Goal: Task Accomplishment & Management: Manage account settings

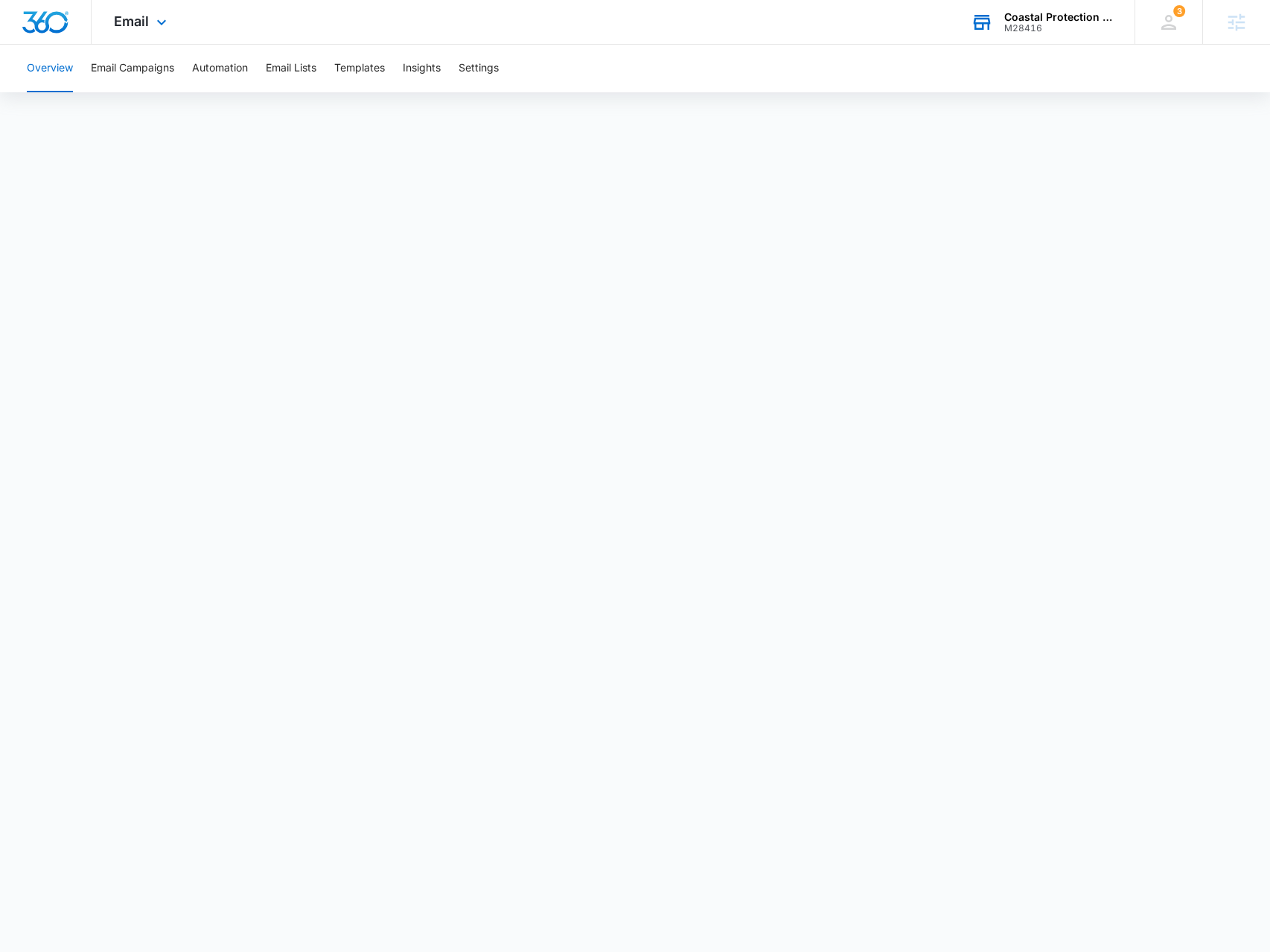
click at [1070, 37] on div "Coastal Protection Inc M28416 Your Accounts View All" at bounding box center [1041, 22] width 186 height 44
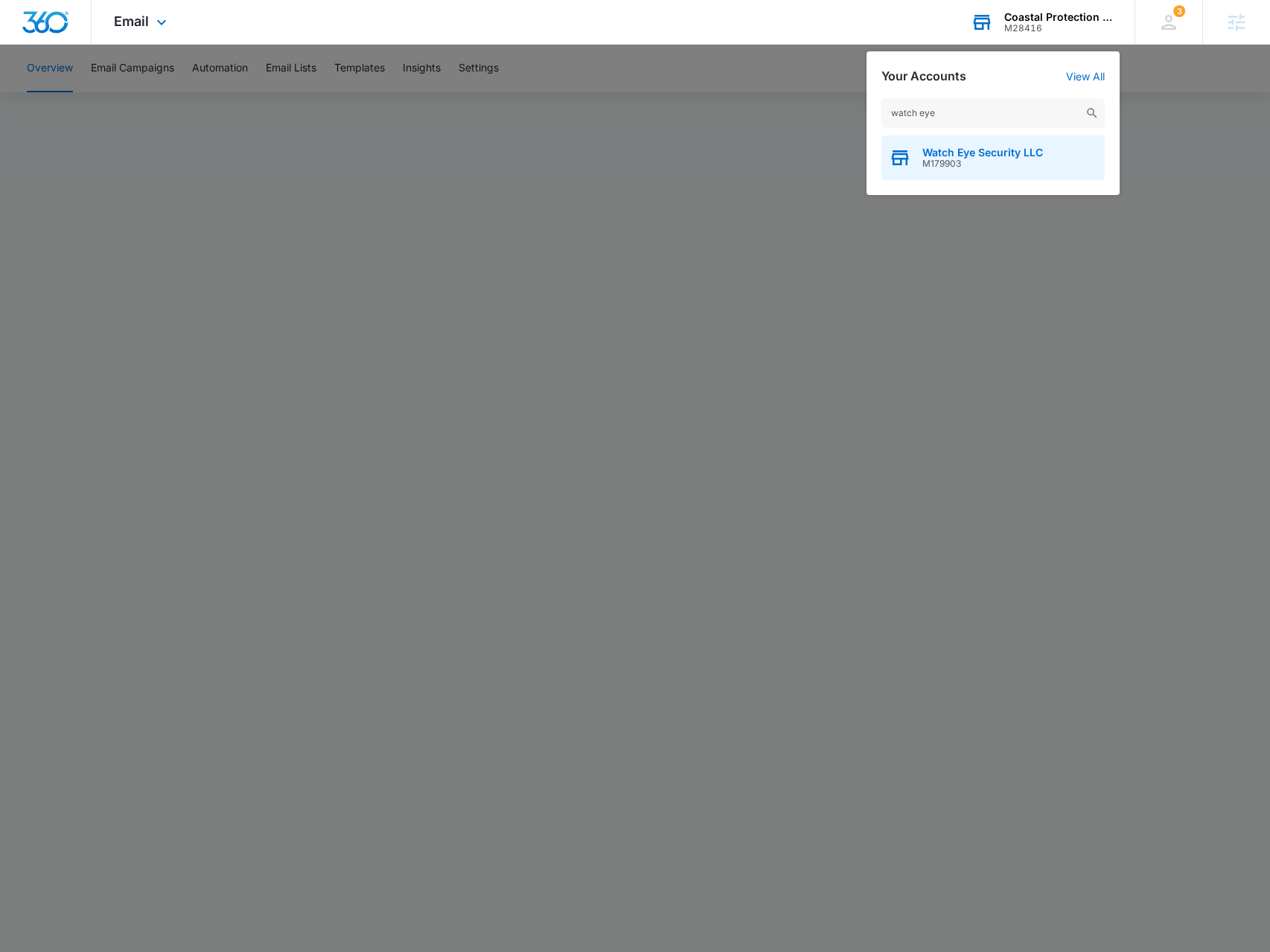
type input "watch eye"
click at [1037, 166] on span "M179903" at bounding box center [983, 164] width 121 height 11
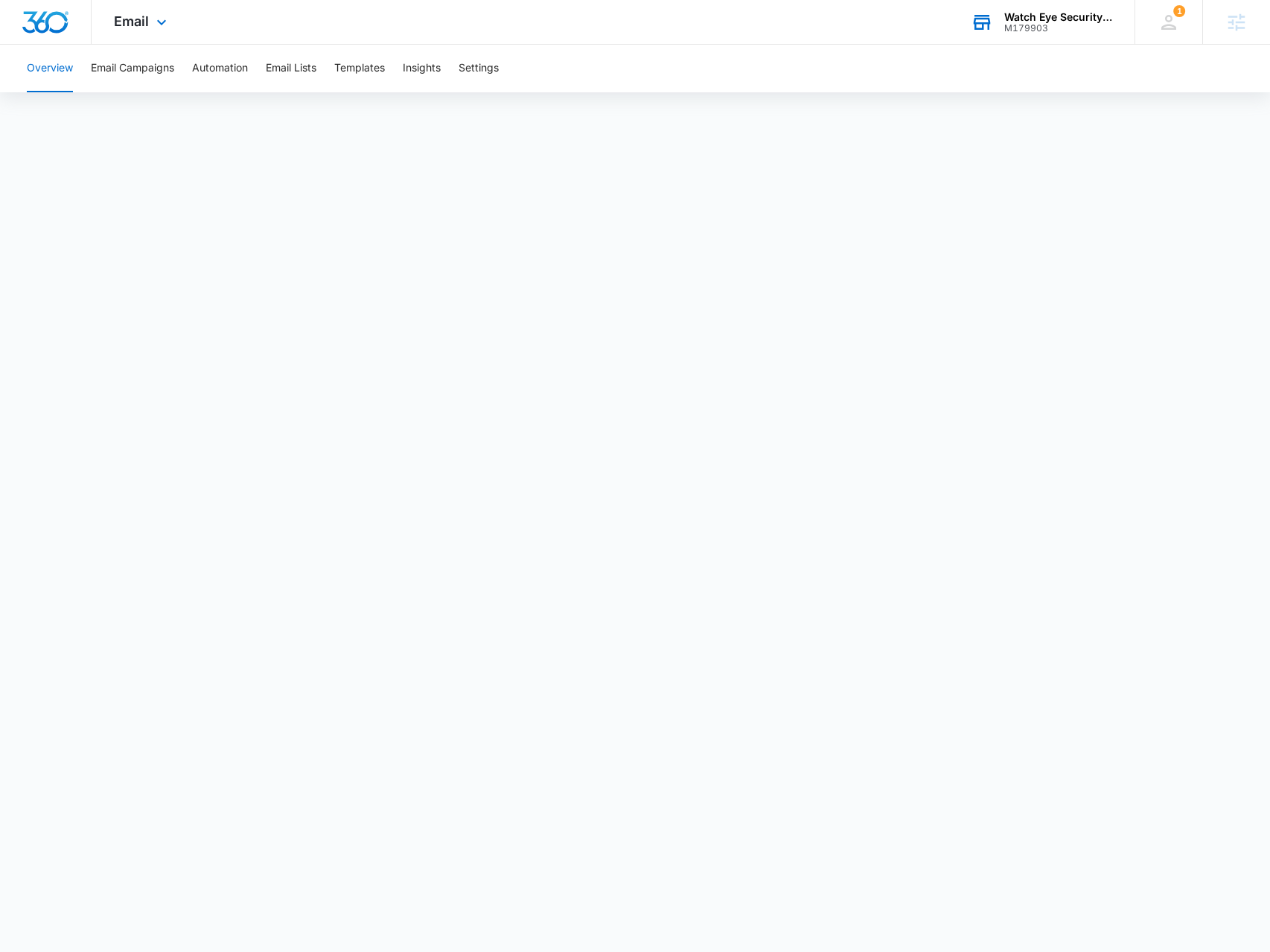
click at [142, 29] on div "Email Apps Reputation Websites Forms CRM Email Social Payments POS Content Ads …" at bounding box center [141, 22] width 101 height 44
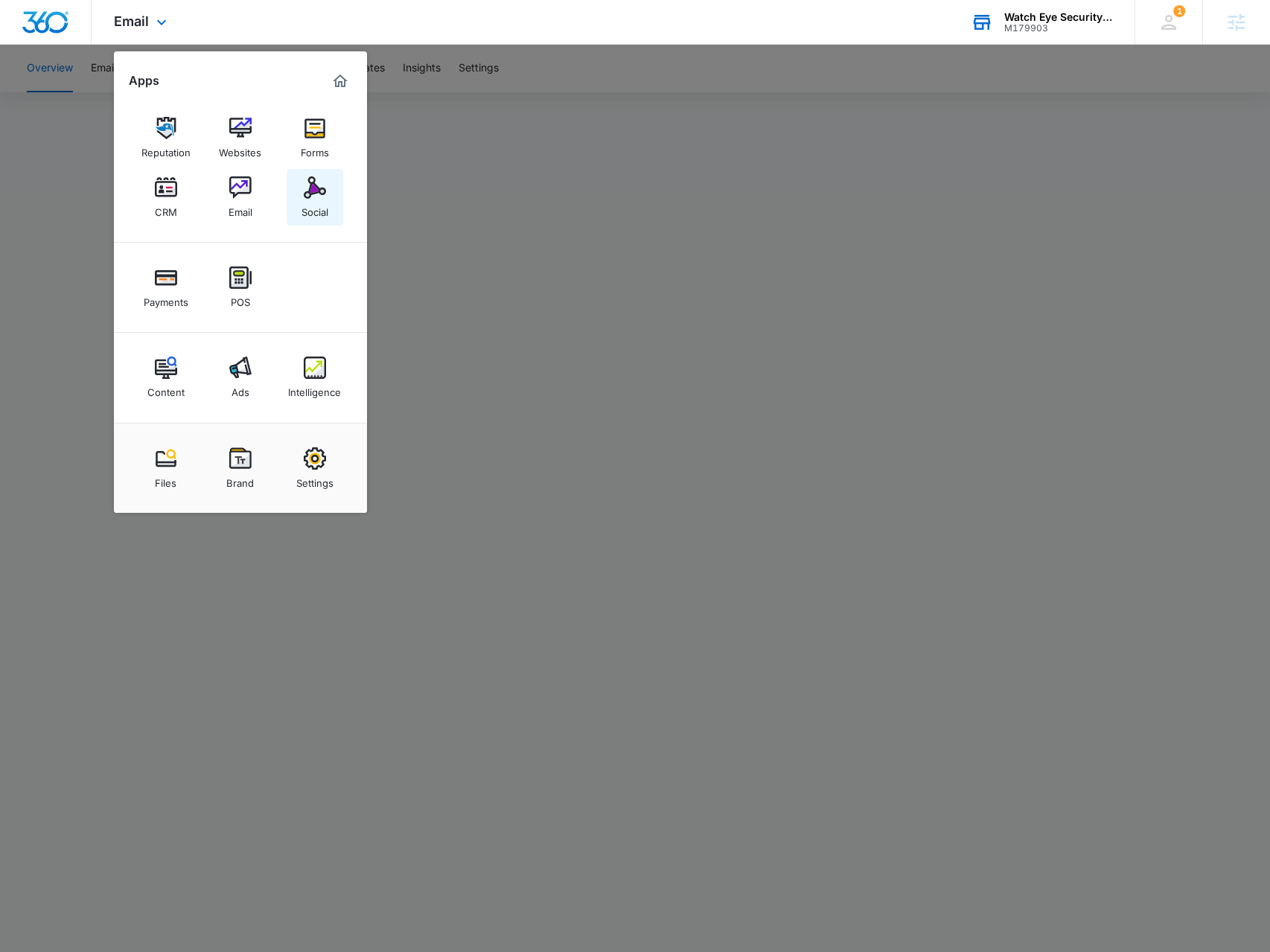
click at [294, 193] on link "Social" at bounding box center [315, 197] width 57 height 57
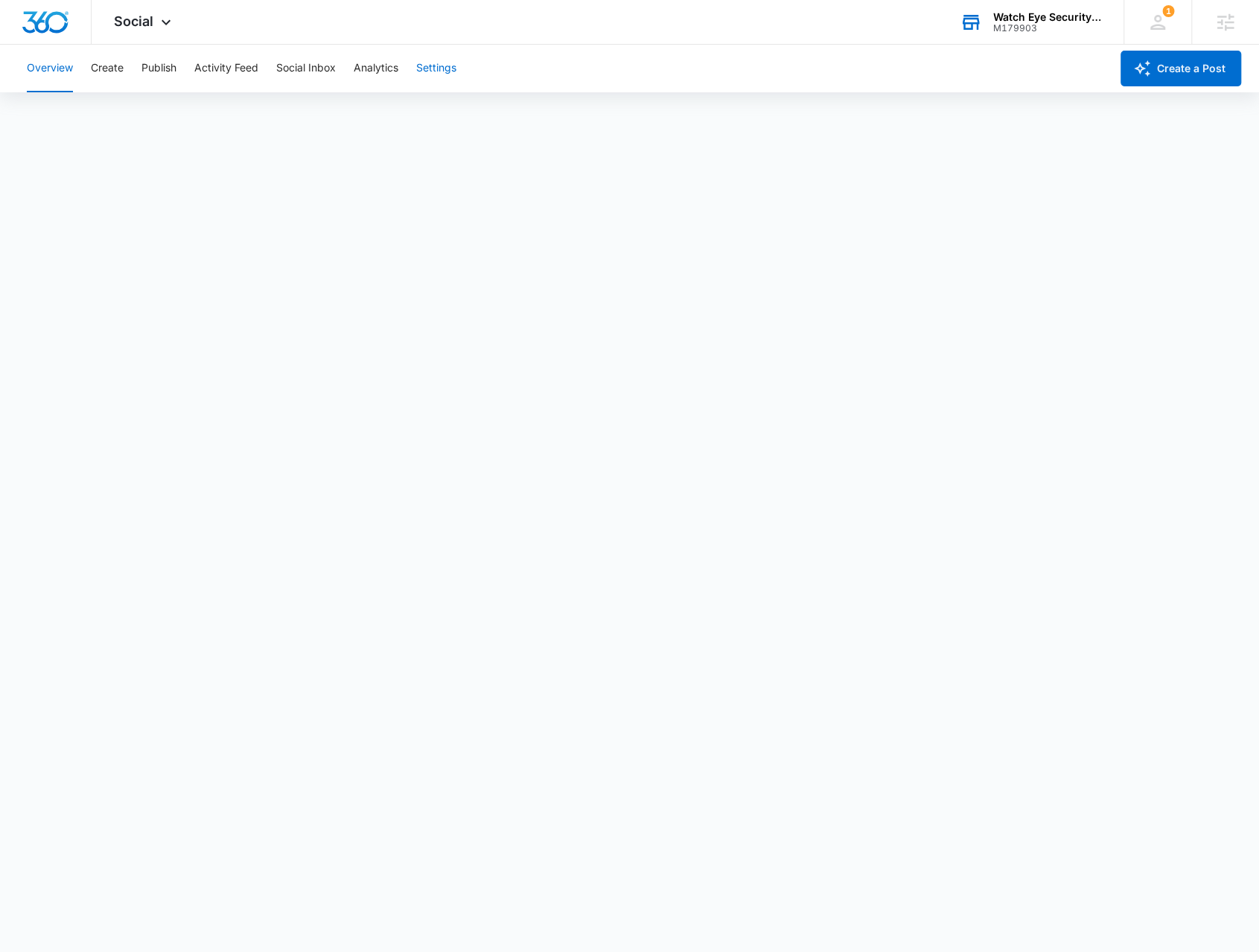
drag, startPoint x: 442, startPoint y: 58, endPoint x: 439, endPoint y: 67, distance: 9.5
click at [442, 59] on button "Settings" at bounding box center [435, 69] width 40 height 48
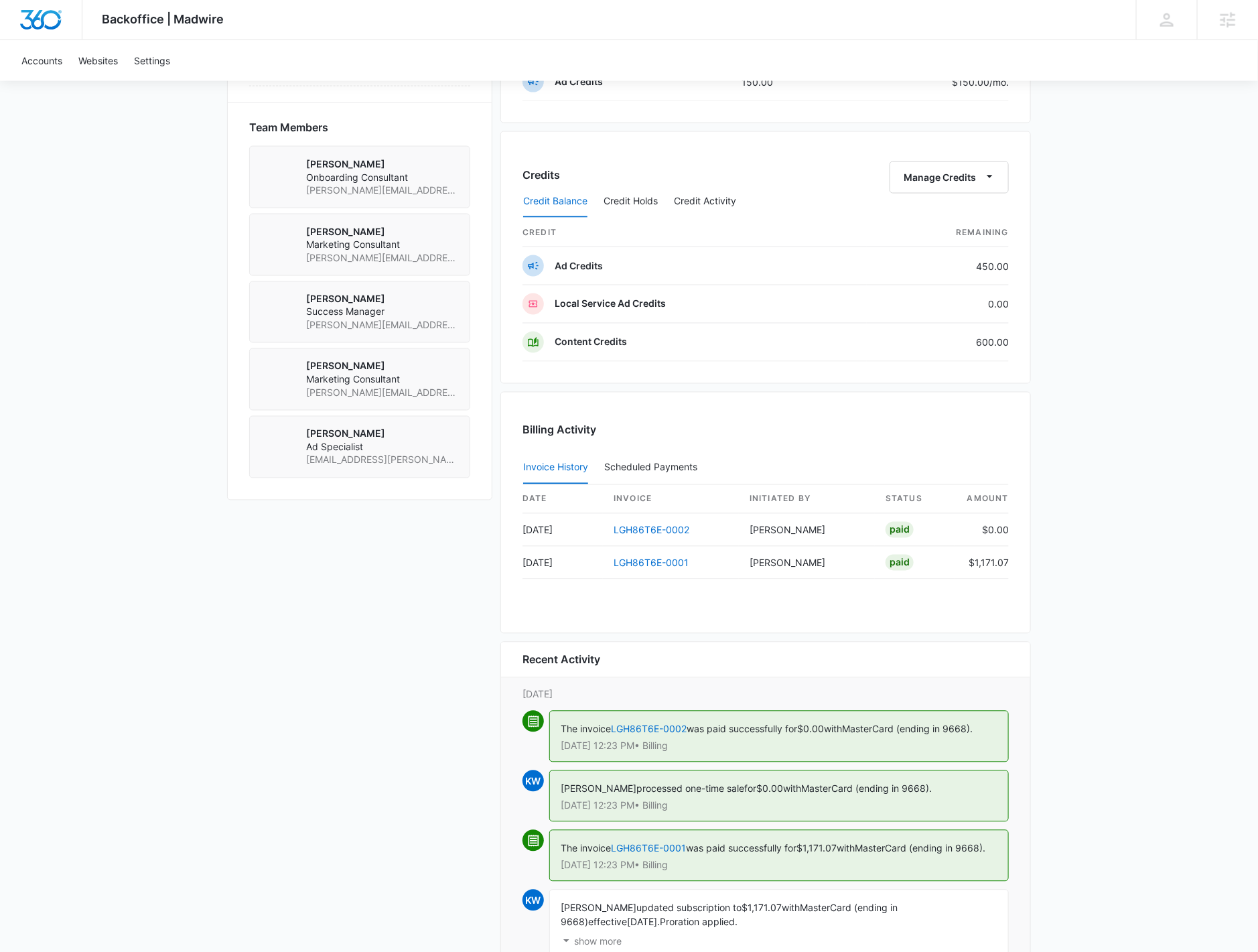
scroll to position [1064, 0]
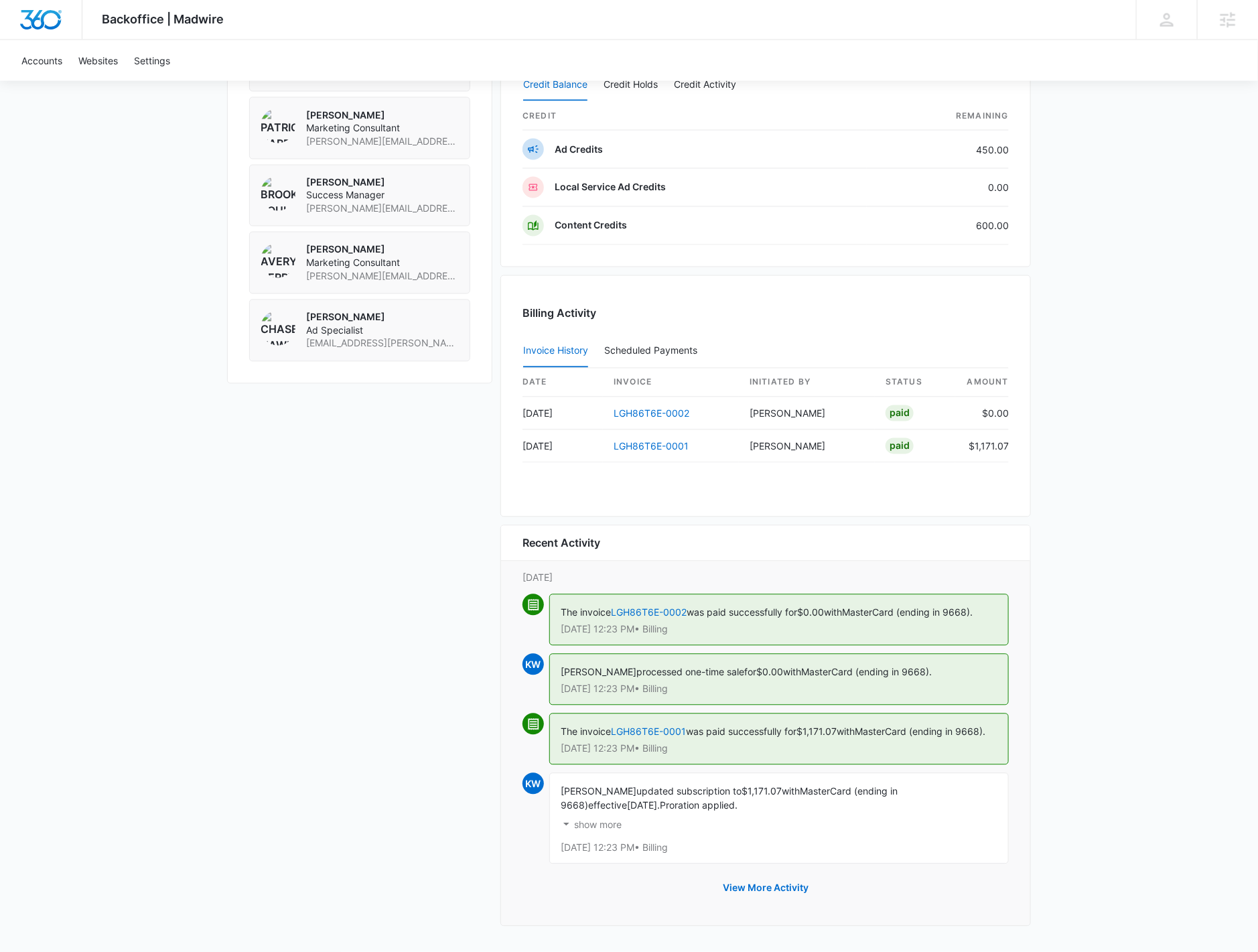
click at [601, 825] on p "show more" at bounding box center [598, 825] width 48 height 10
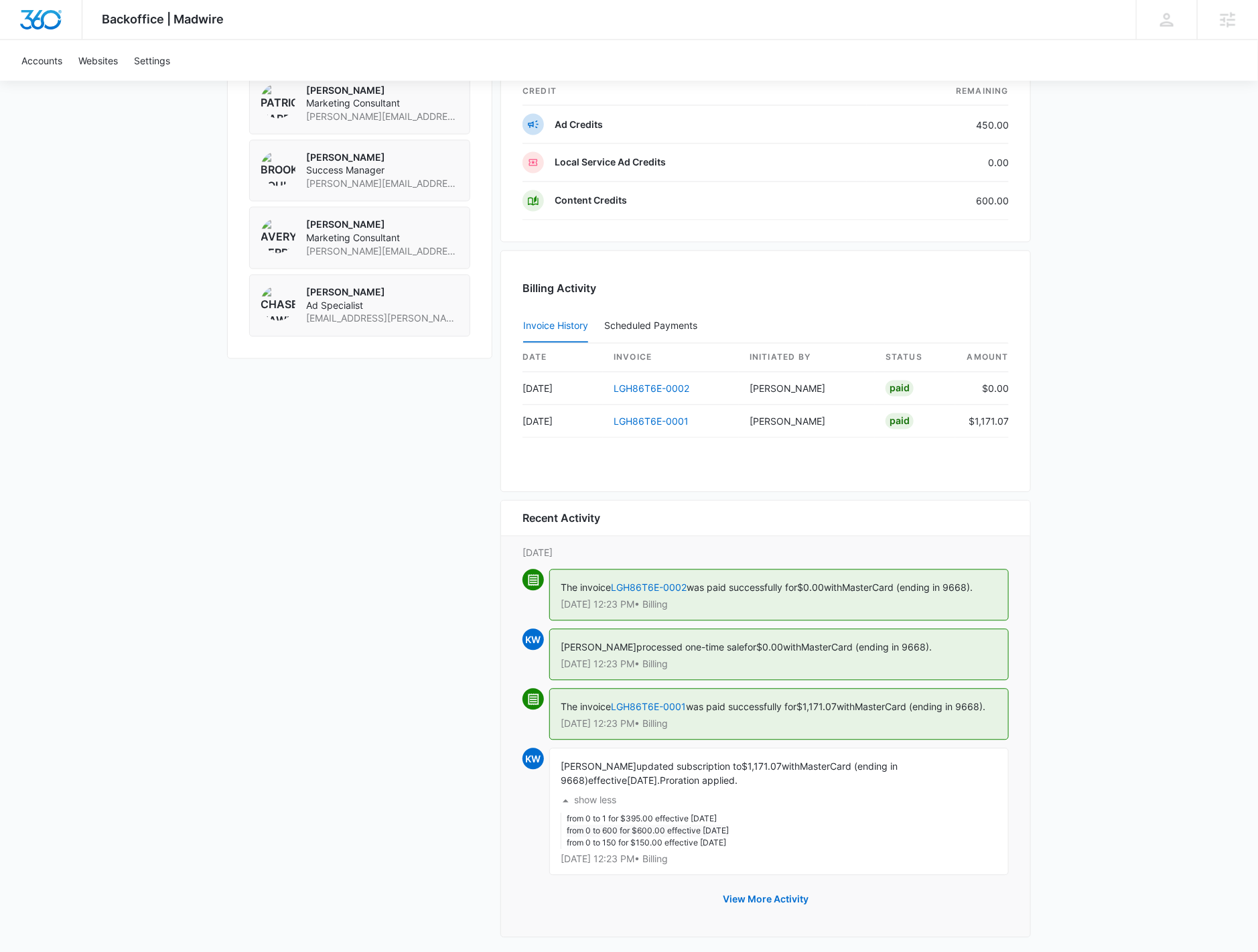
scroll to position [1100, 0]
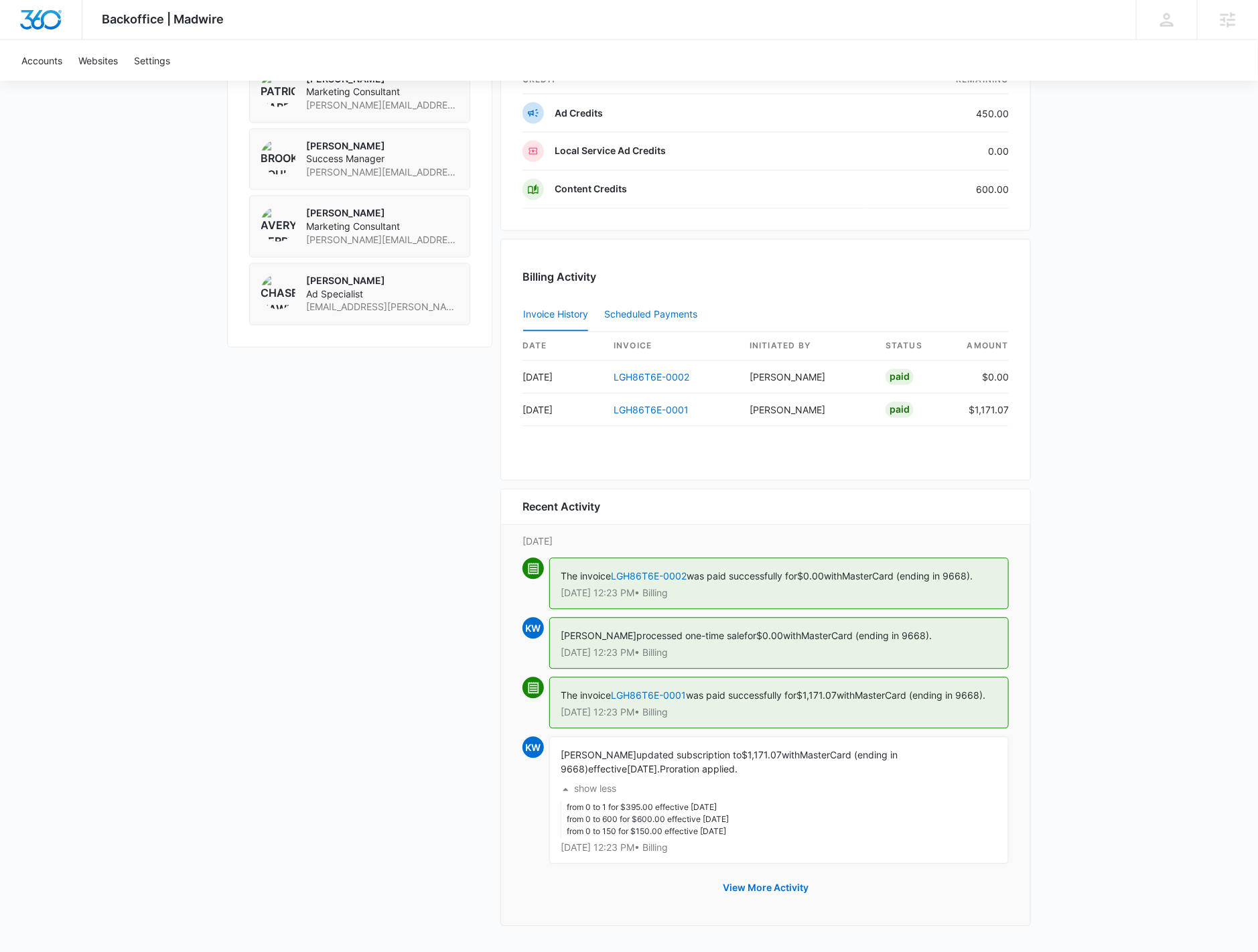
click at [670, 310] on div "Scheduled Payments 0" at bounding box center [654, 314] width 99 height 10
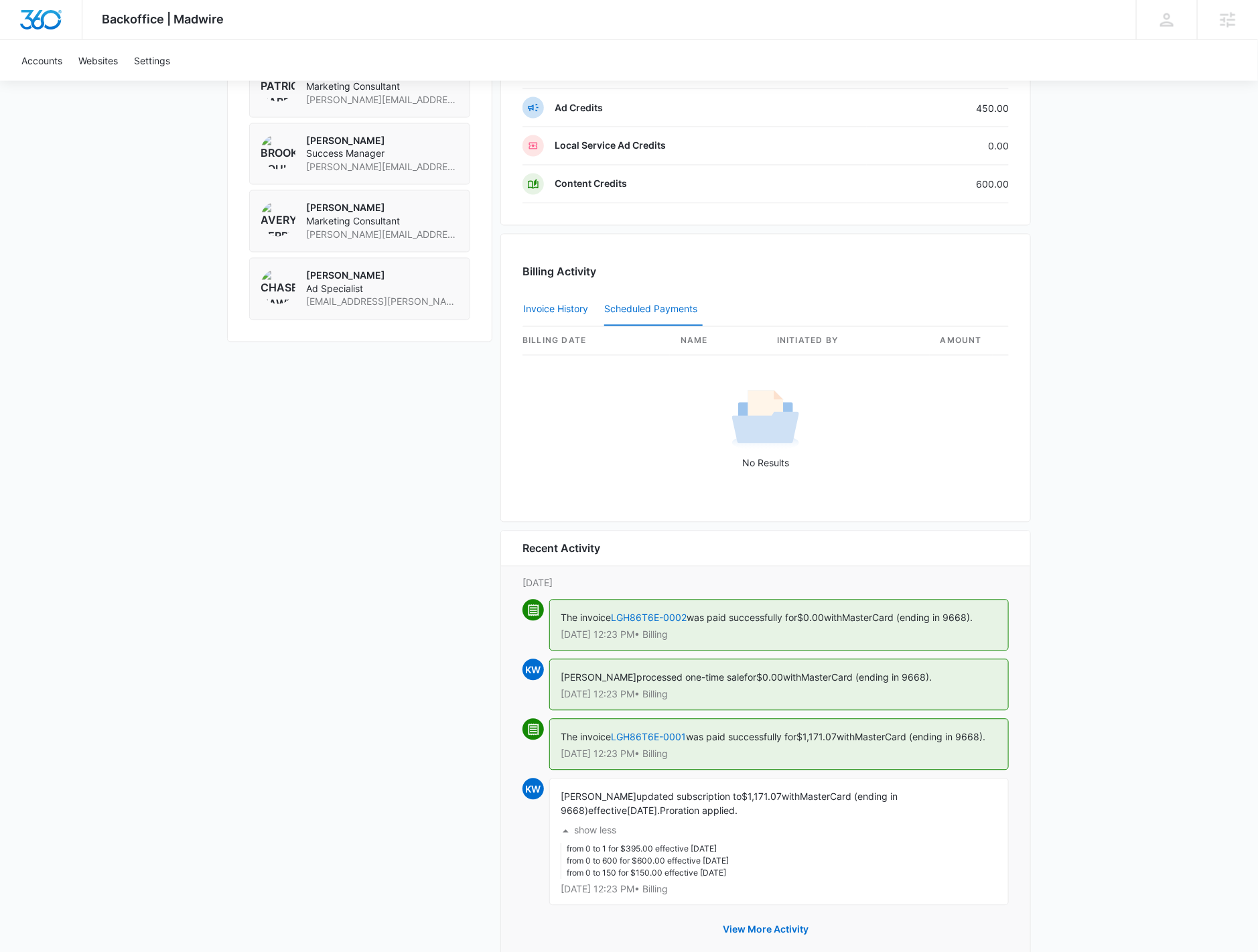
click at [556, 296] on button "Invoice History" at bounding box center [556, 310] width 65 height 32
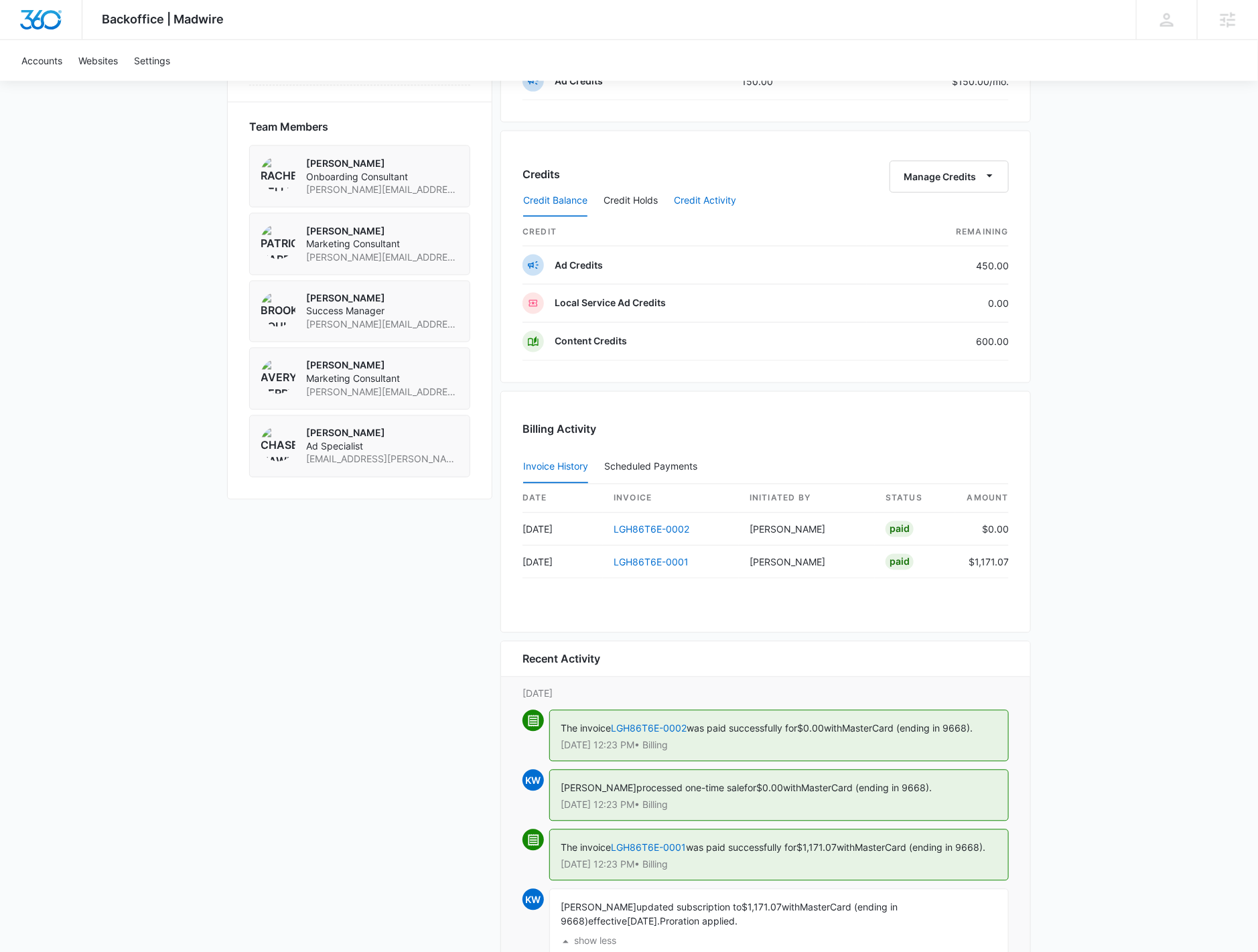
scroll to position [803, 0]
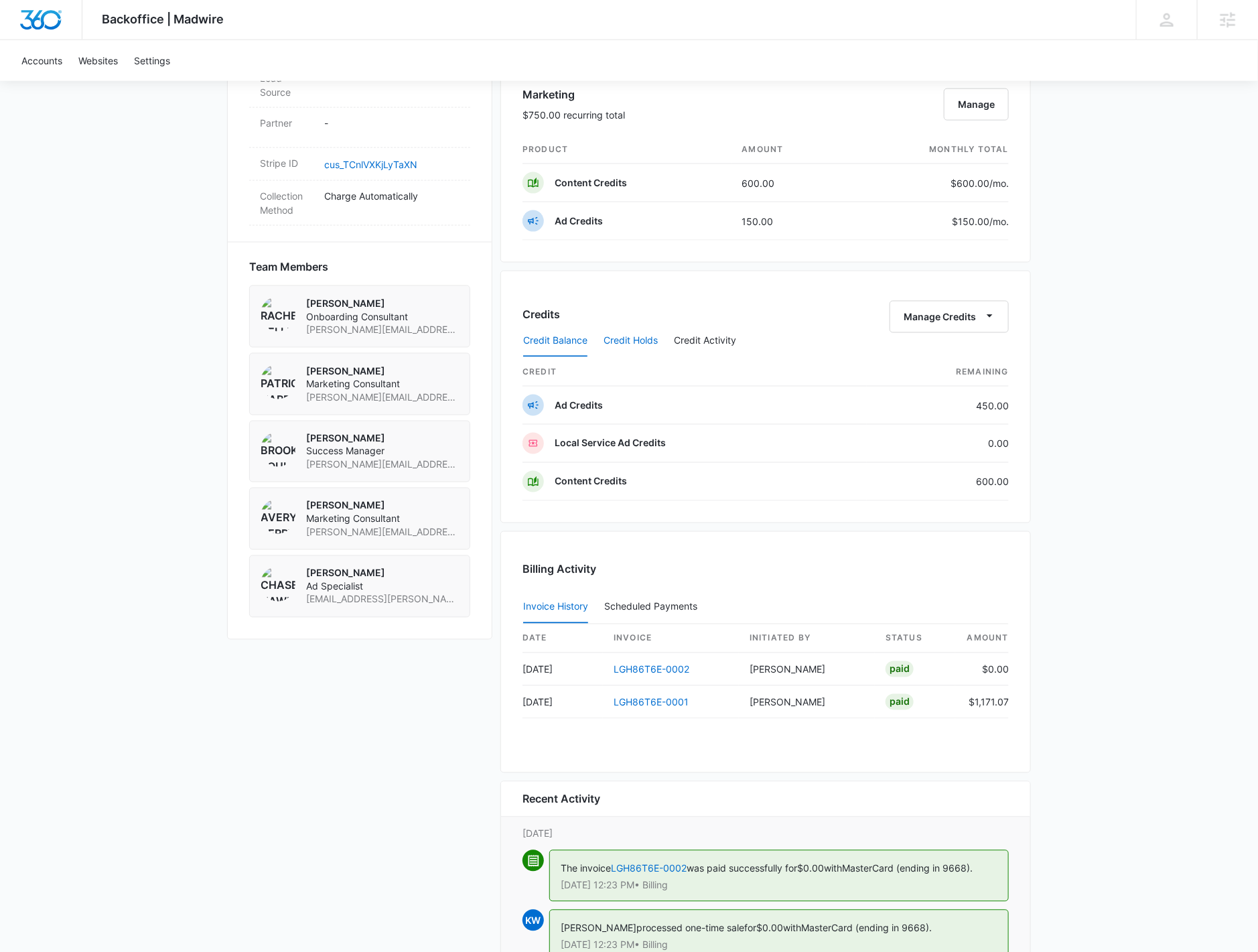
click at [648, 329] on button "Credit Holds" at bounding box center [630, 341] width 54 height 32
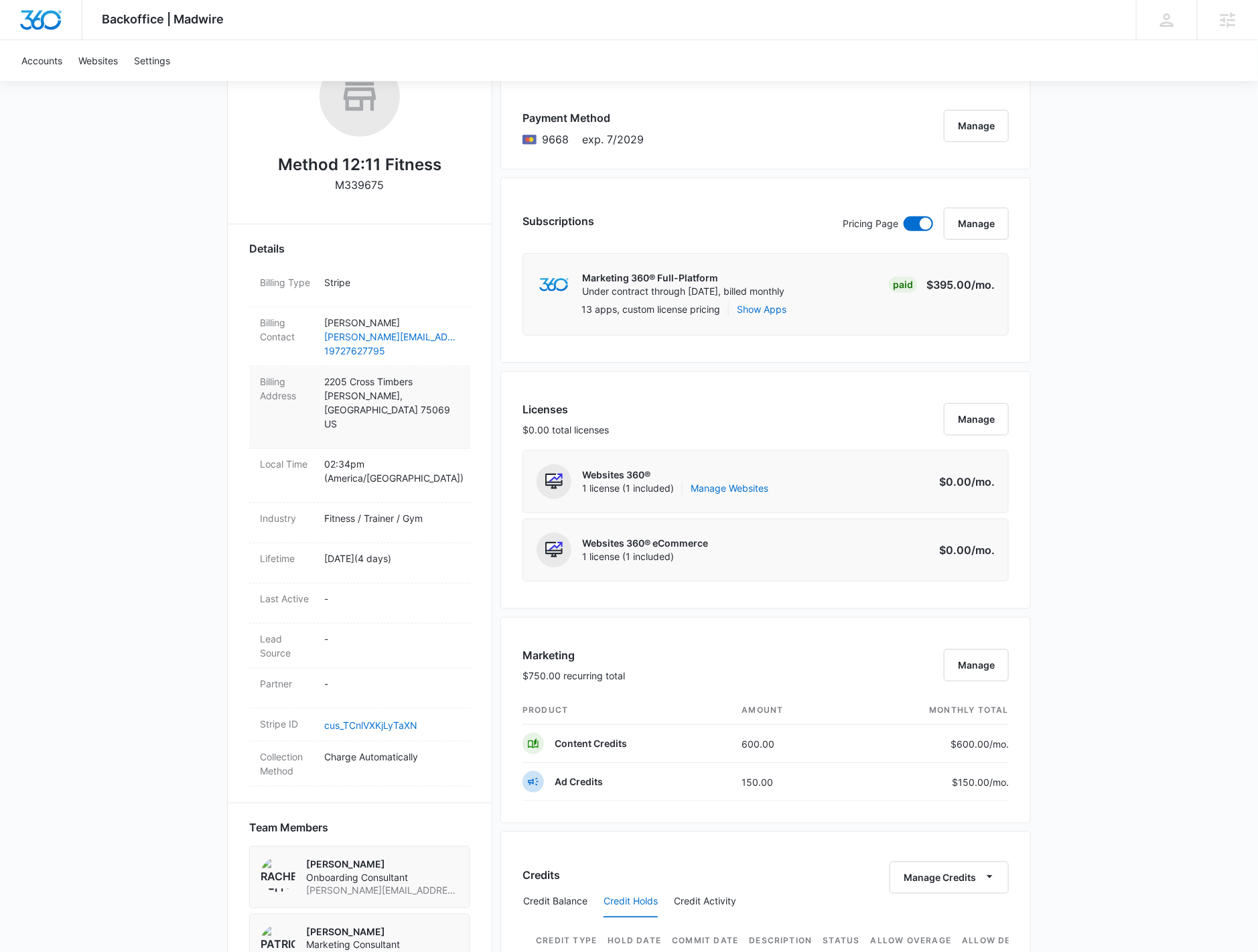
scroll to position [207, 0]
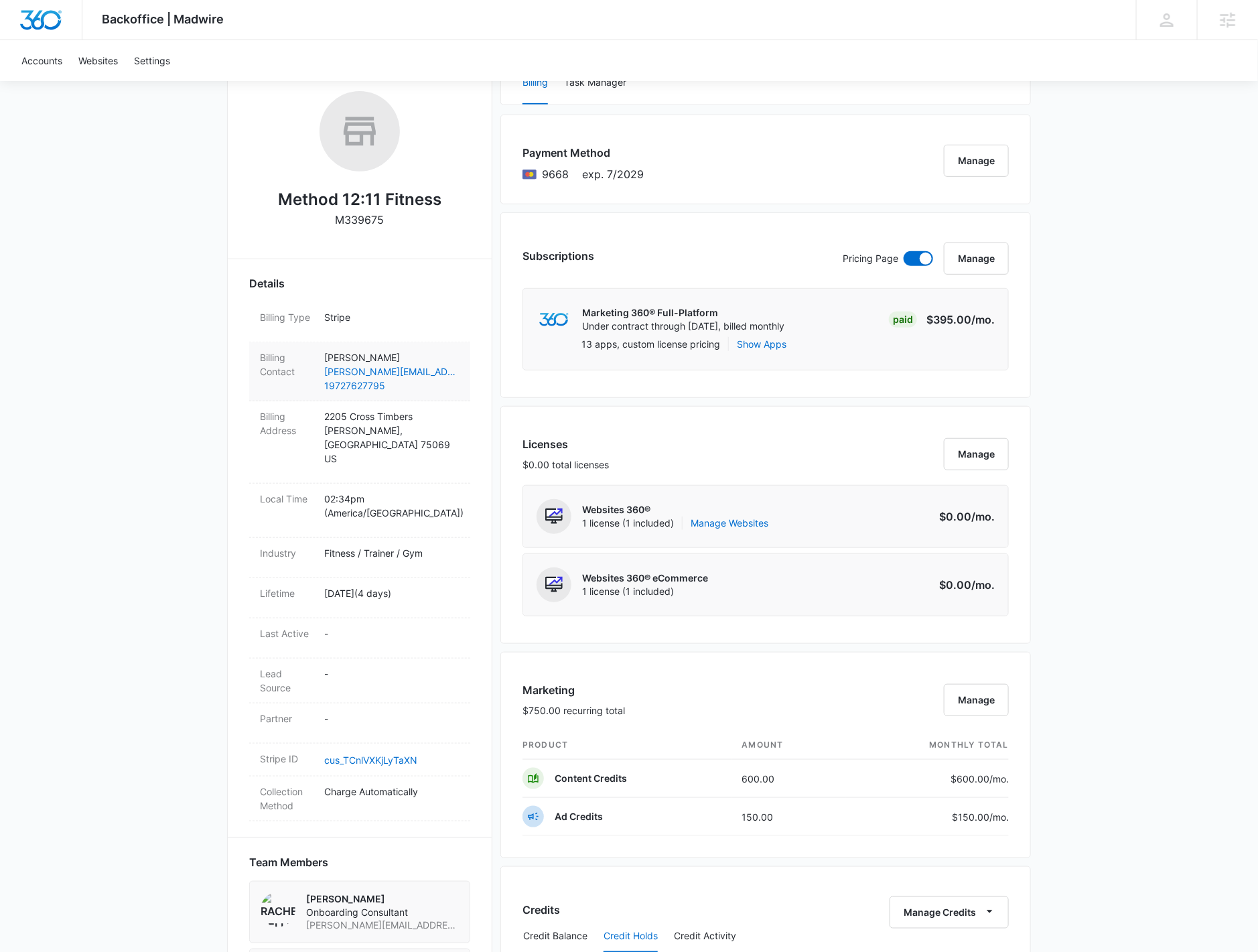
drag, startPoint x: 329, startPoint y: 374, endPoint x: 299, endPoint y: 374, distance: 30.0
click at [299, 374] on dt "Billing Contact" at bounding box center [287, 364] width 54 height 28
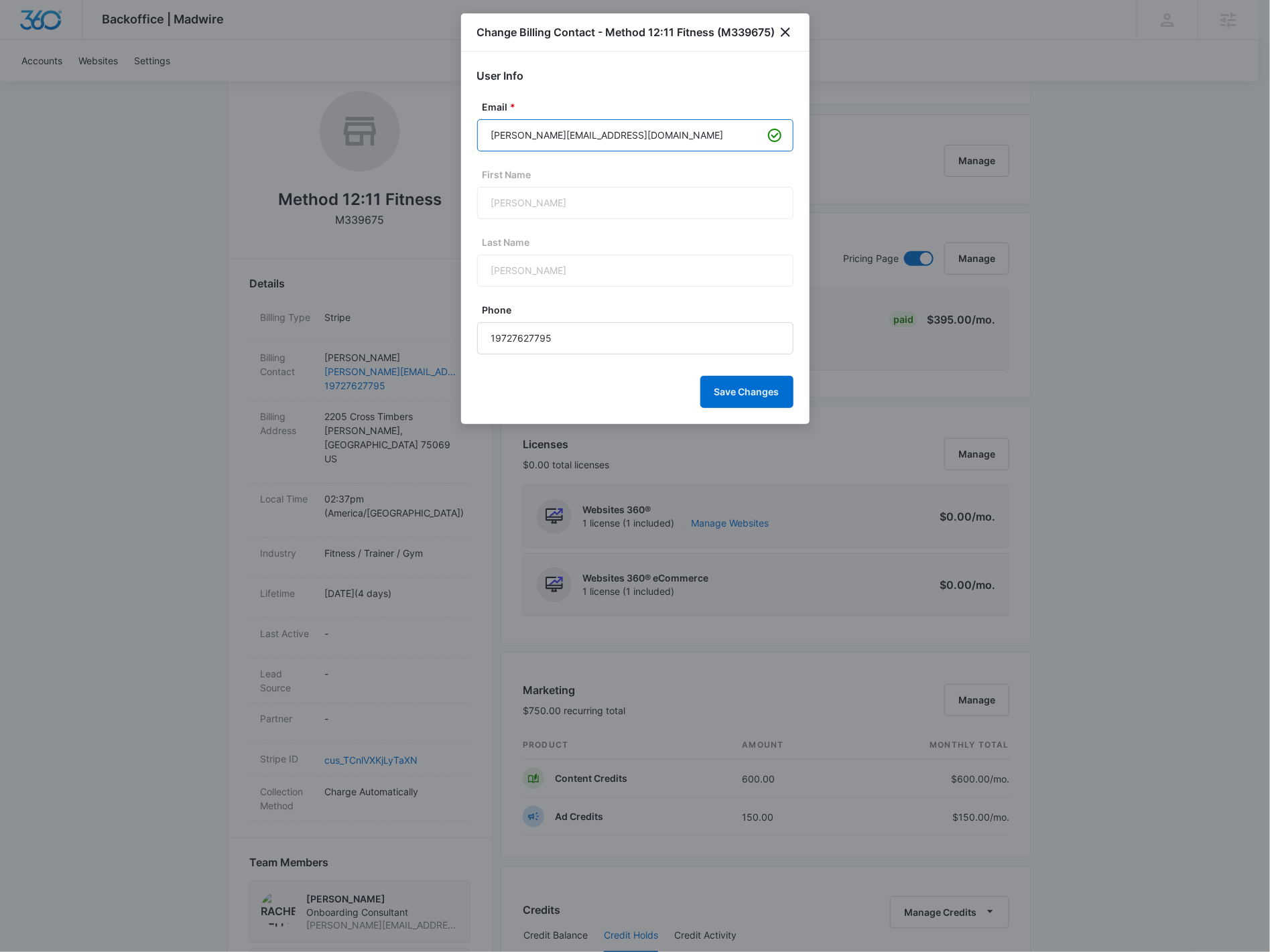
click at [585, 124] on input "[PERSON_NAME][EMAIL_ADDRESS][DOMAIN_NAME]" at bounding box center [635, 135] width 316 height 32
click at [786, 17] on div "Change Billing Contact - Method 12:11 Fitness (M339675)" at bounding box center [635, 32] width 349 height 38
click at [778, 28] on icon "close" at bounding box center [785, 32] width 16 height 16
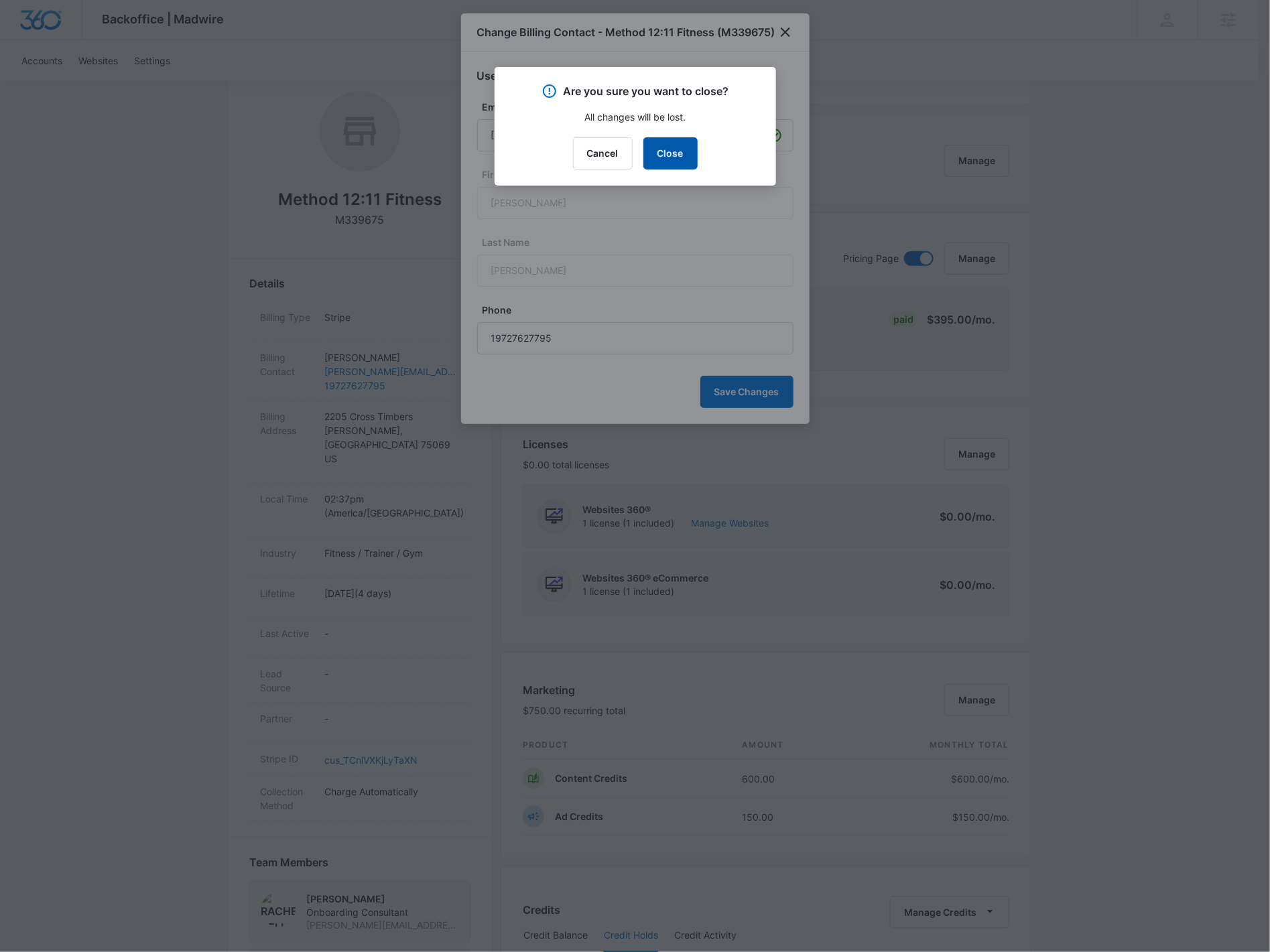
drag, startPoint x: 658, startPoint y: 163, endPoint x: 585, endPoint y: 2, distance: 176.8
click at [658, 163] on button "Close" at bounding box center [670, 154] width 54 height 32
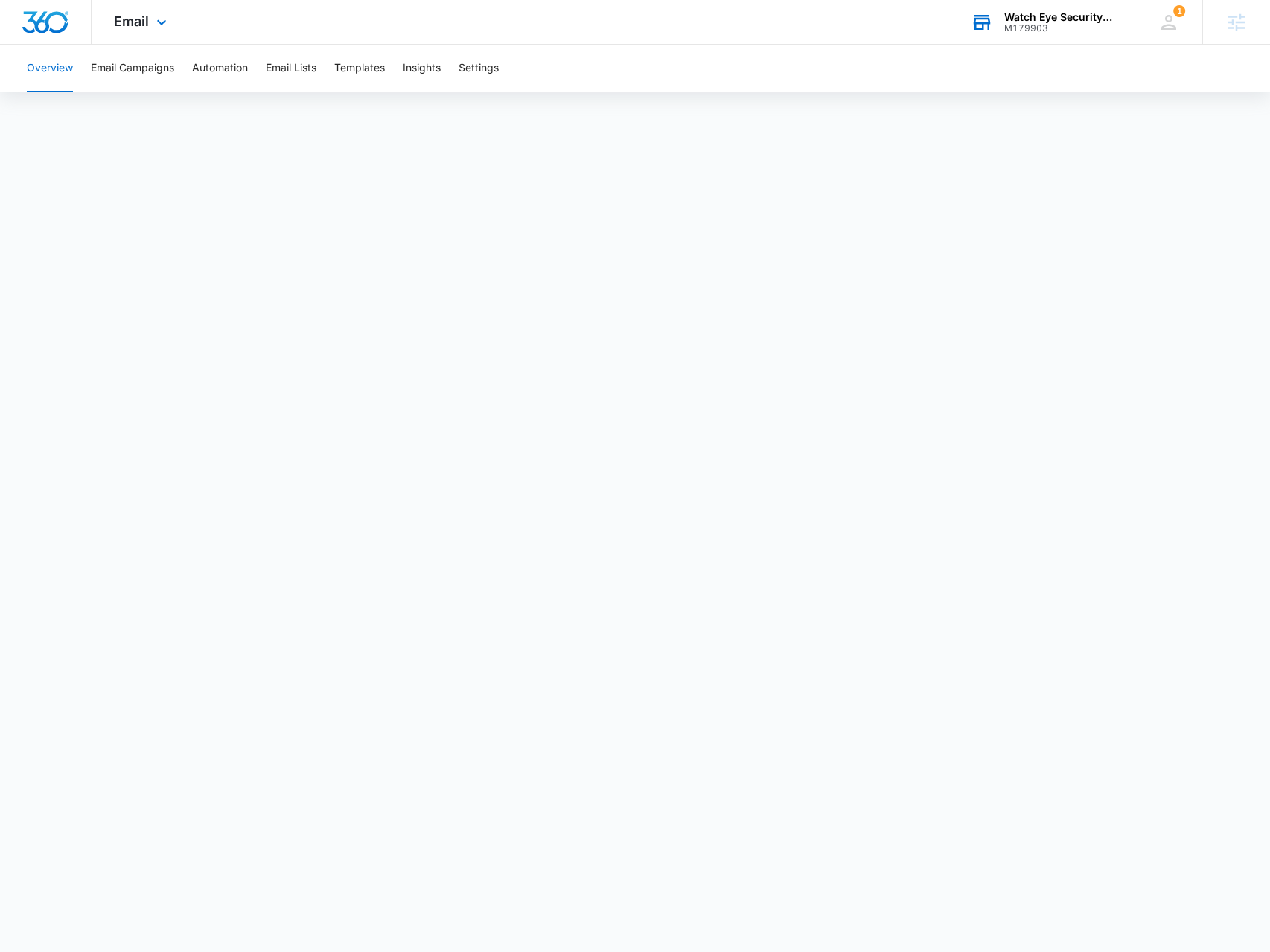
click at [1052, 11] on div "Watch Eye Security LLC" at bounding box center [1058, 17] width 109 height 12
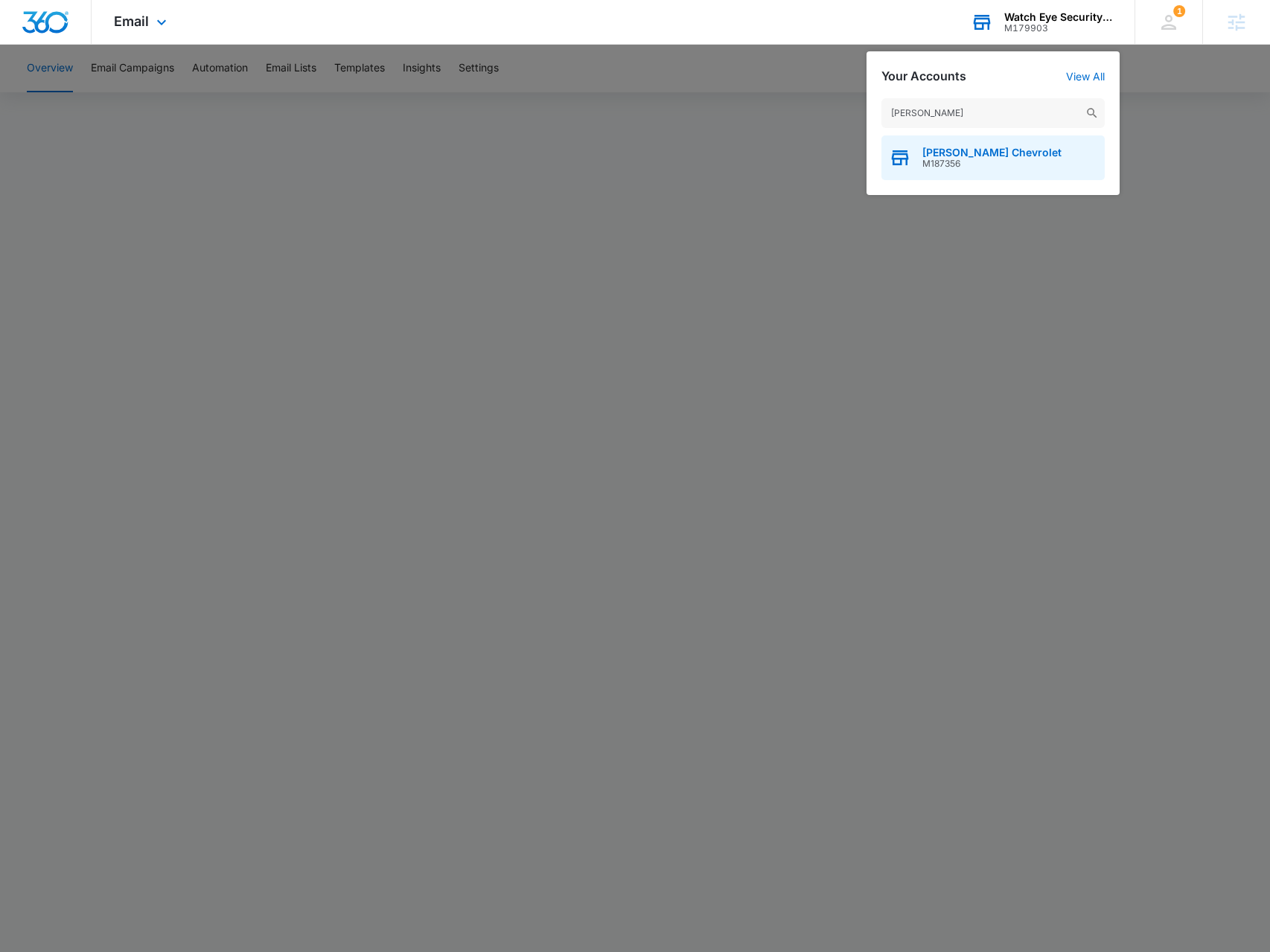
type input "hubler"
click at [953, 154] on span "Christi Hubler Chevrolet" at bounding box center [992, 153] width 139 height 12
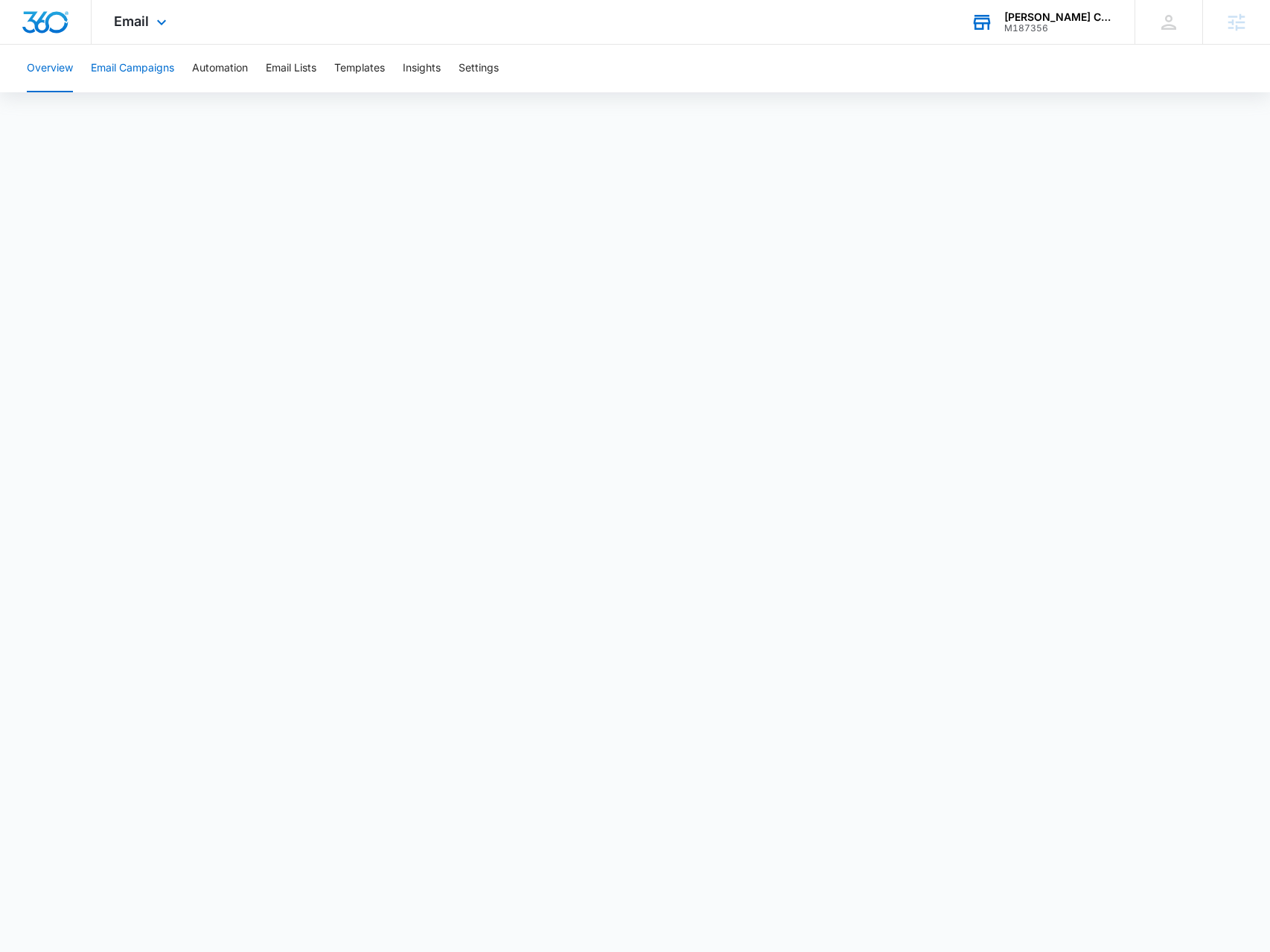
click at [144, 45] on button "Email Campaigns" at bounding box center [132, 69] width 83 height 48
drag, startPoint x: 155, startPoint y: 26, endPoint x: 164, endPoint y: 54, distance: 29.4
click at [155, 26] on icon at bounding box center [162, 23] width 18 height 18
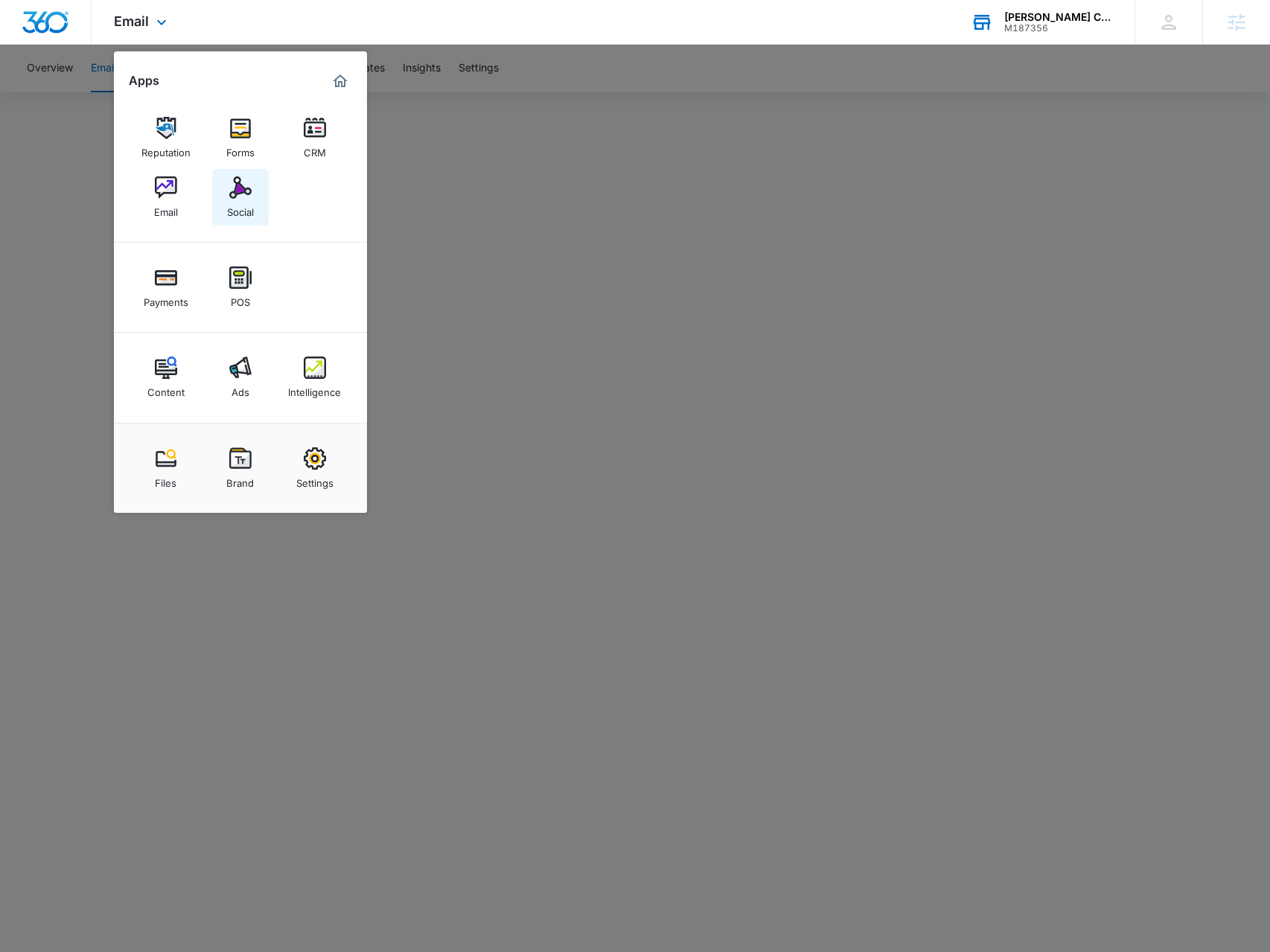
click at [228, 184] on link "Social" at bounding box center [240, 197] width 57 height 57
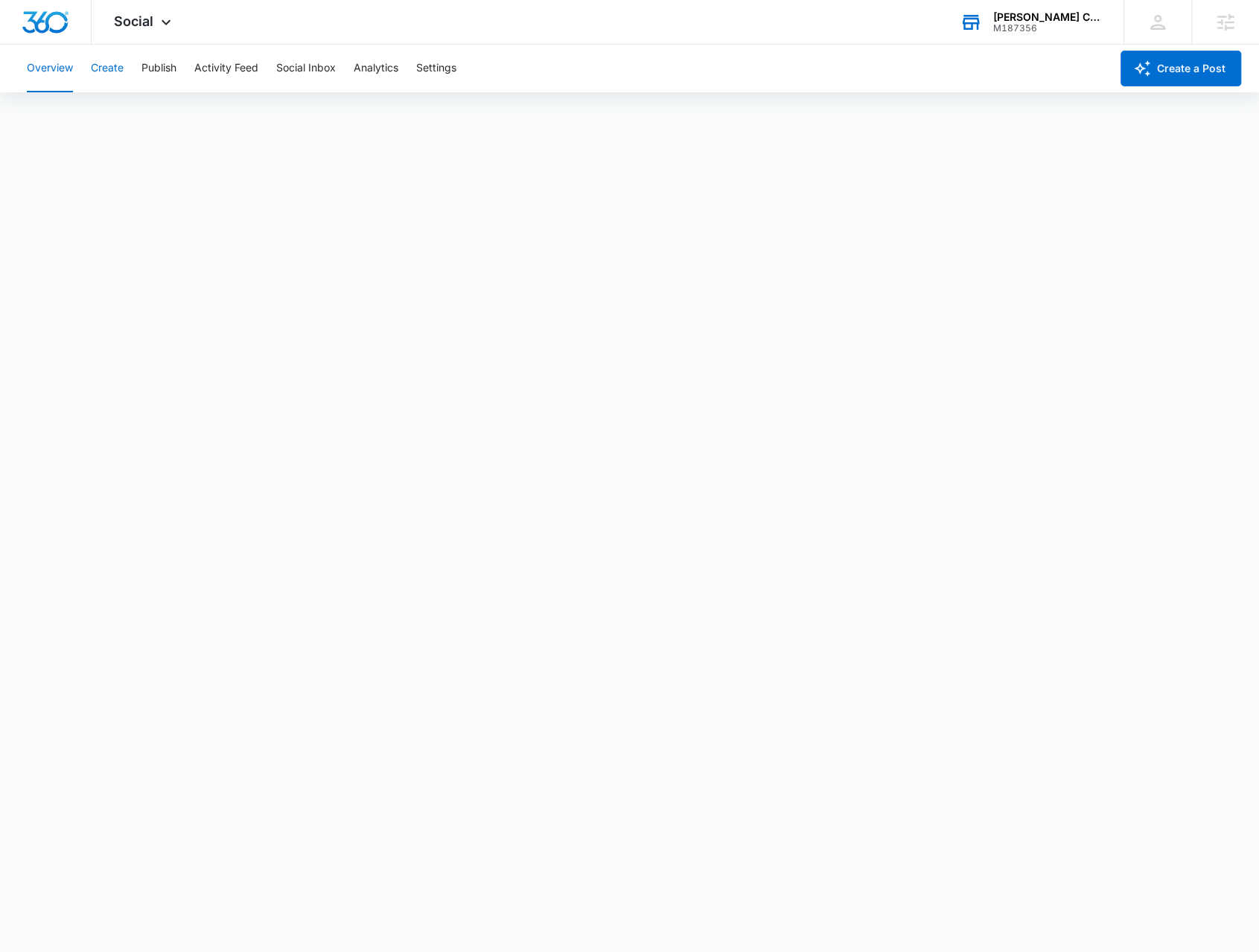
click at [110, 73] on button "Create" at bounding box center [107, 69] width 32 height 48
click at [148, 116] on button "Approvals" at bounding box center [145, 114] width 50 height 42
click at [141, 65] on button "Publish" at bounding box center [159, 69] width 35 height 48
